Goal: Task Accomplishment & Management: Manage account settings

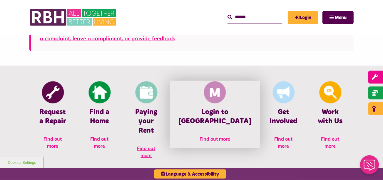
click at [222, 98] on img at bounding box center [215, 92] width 22 height 22
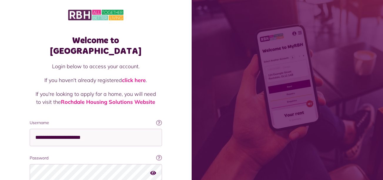
scroll to position [47, 0]
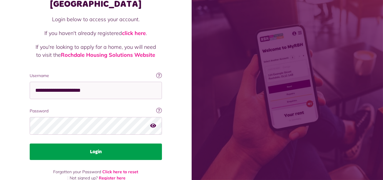
click at [109, 143] on button "Login" at bounding box center [96, 151] width 132 height 16
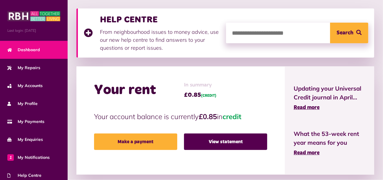
scroll to position [93, 0]
